Goal: Information Seeking & Learning: Understand process/instructions

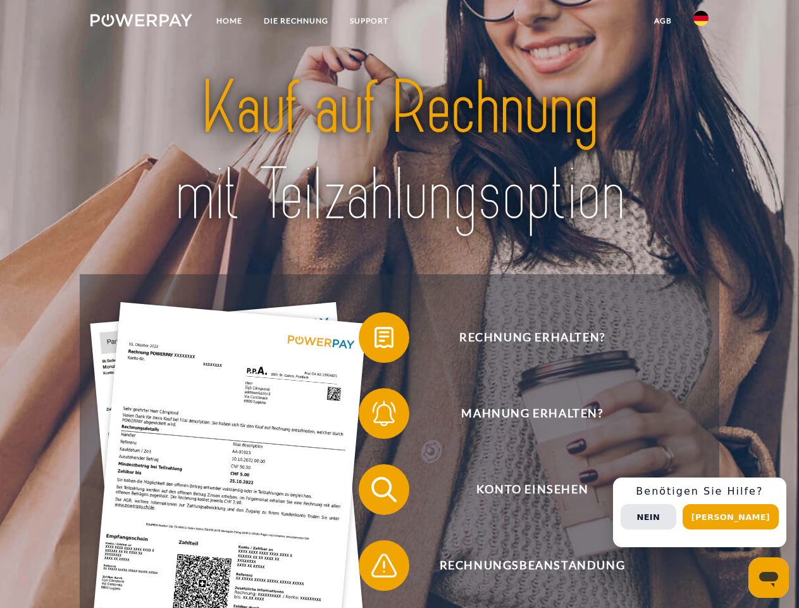
click at [141, 22] on img at bounding box center [141, 20] width 102 height 13
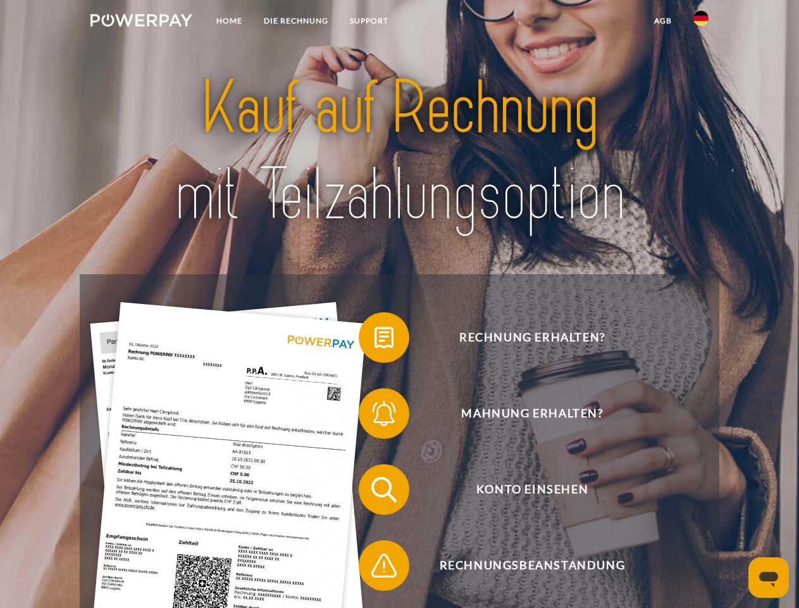
click at [701, 22] on img at bounding box center [701, 18] width 15 height 15
click at [663, 21] on link "agb" at bounding box center [663, 20] width 39 height 23
click at [375, 340] on span at bounding box center [365, 337] width 63 height 63
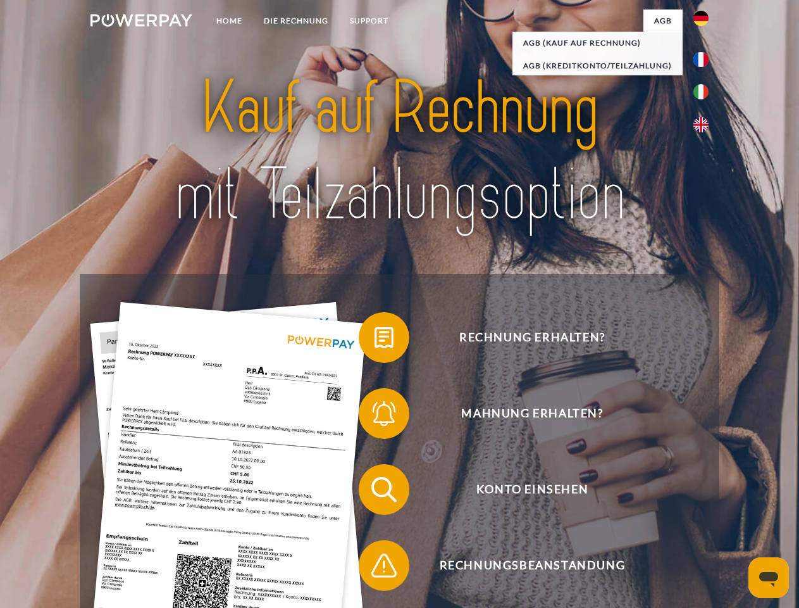
click at [375, 416] on div "Rechnung erhalten? Mahnung erhalten? Konto einsehen" at bounding box center [399, 527] width 639 height 506
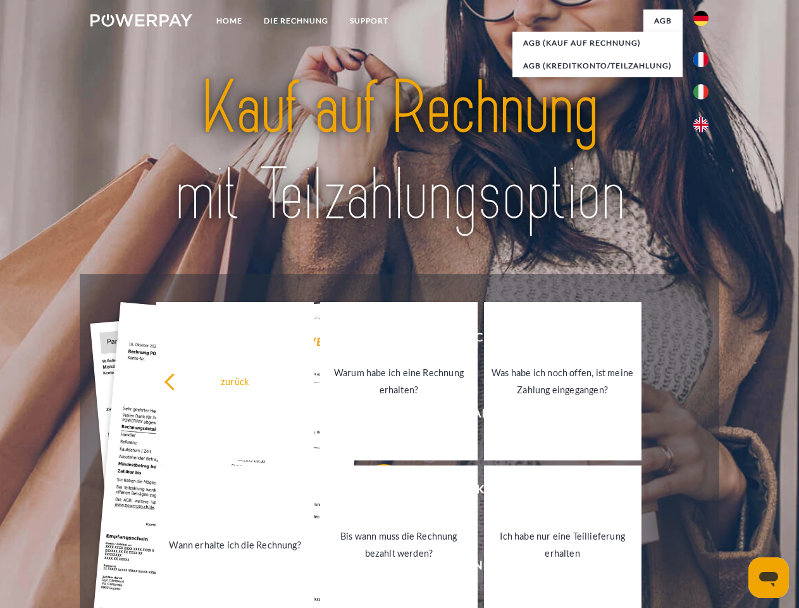
click at [375, 492] on link "Bis wann muss die Rechnung bezahlt werden?" at bounding box center [399, 544] width 158 height 158
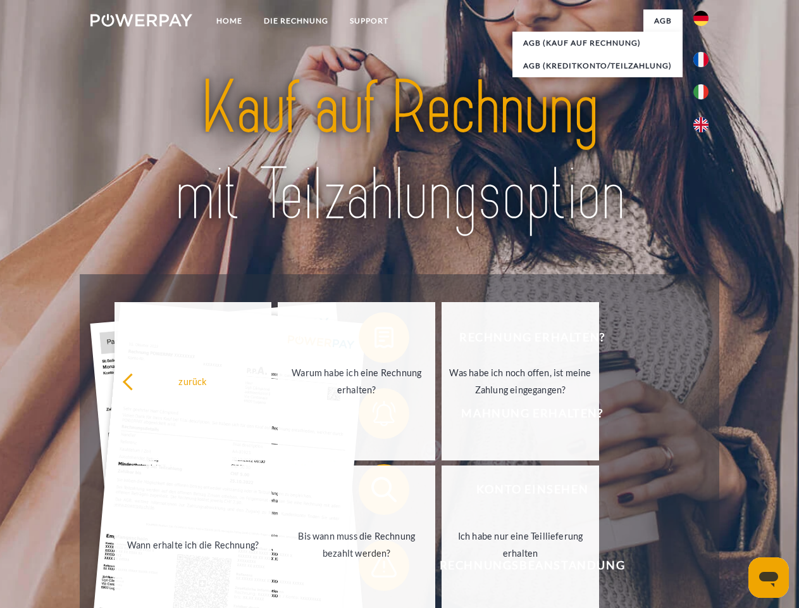
click at [375, 568] on span at bounding box center [365, 564] width 63 height 63
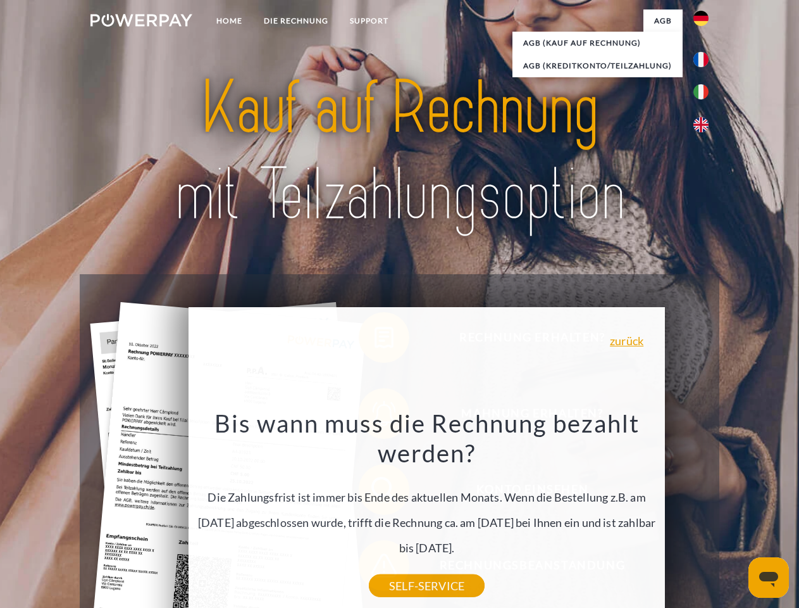
click at [704, 512] on div "Rechnung erhalten? Mahnung erhalten? Konto einsehen" at bounding box center [399, 527] width 639 height 506
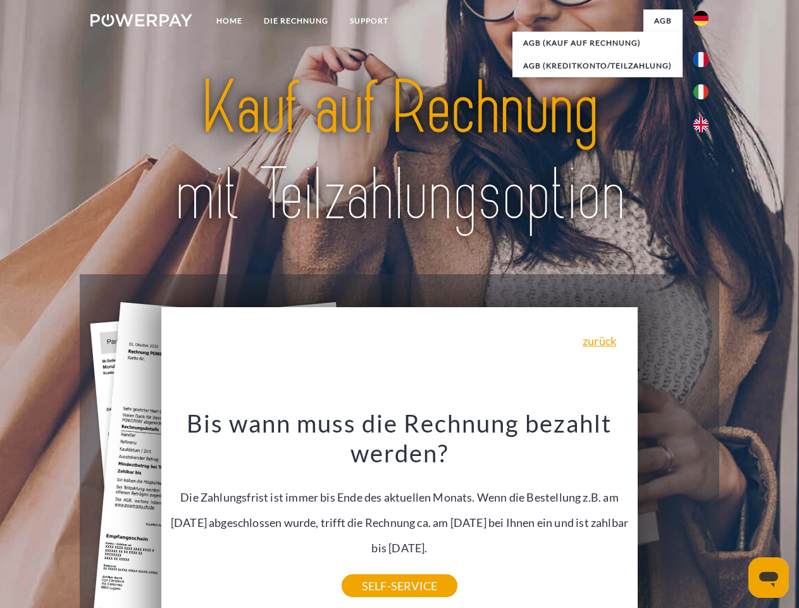
click at [673, 514] on span "Konto einsehen" at bounding box center [532, 489] width 310 height 51
click at [735, 516] on header "Home DIE RECHNUNG SUPPORT" at bounding box center [399, 437] width 799 height 874
